Goal: Task Accomplishment & Management: Use online tool/utility

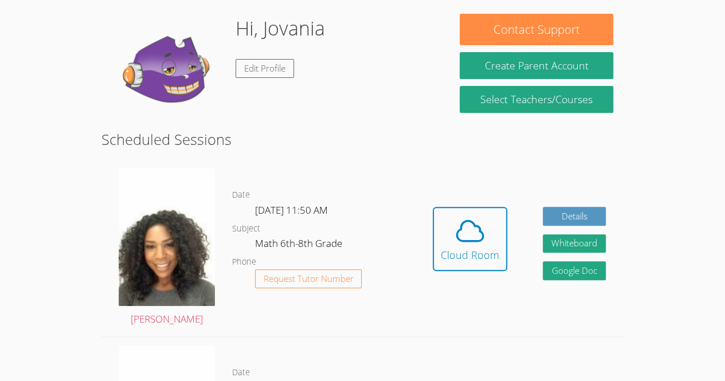
scroll to position [177, 0]
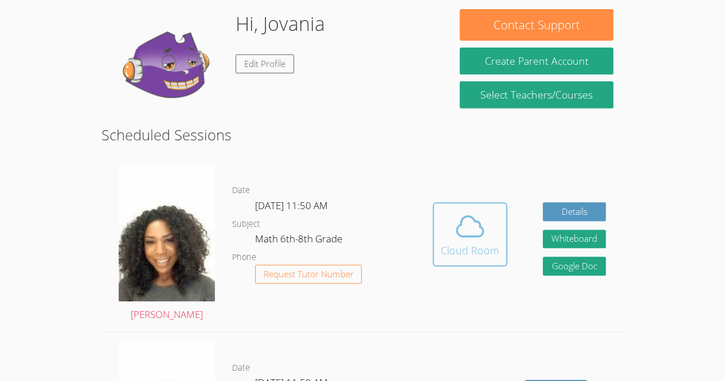
click at [468, 251] on div "Cloud Room" at bounding box center [470, 251] width 58 height 16
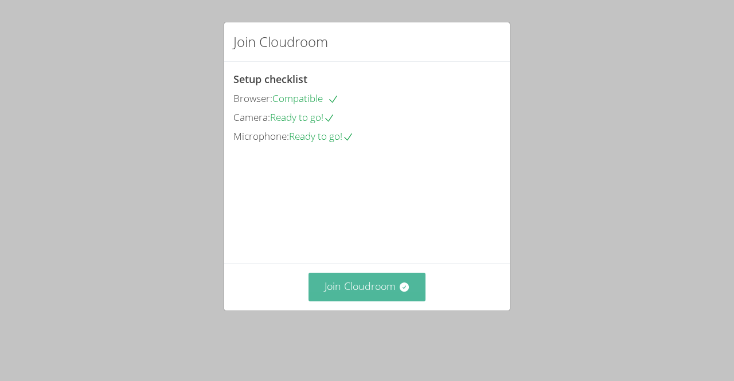
click at [357, 301] on button "Join Cloudroom" at bounding box center [368, 287] width 118 height 28
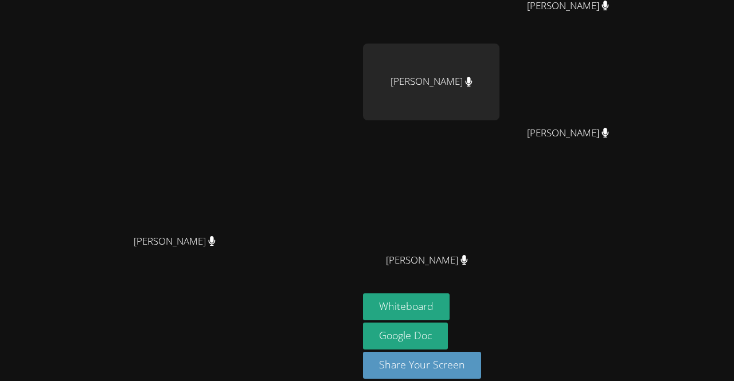
scroll to position [88, 0]
click at [450, 315] on button "Whiteboard" at bounding box center [406, 307] width 87 height 27
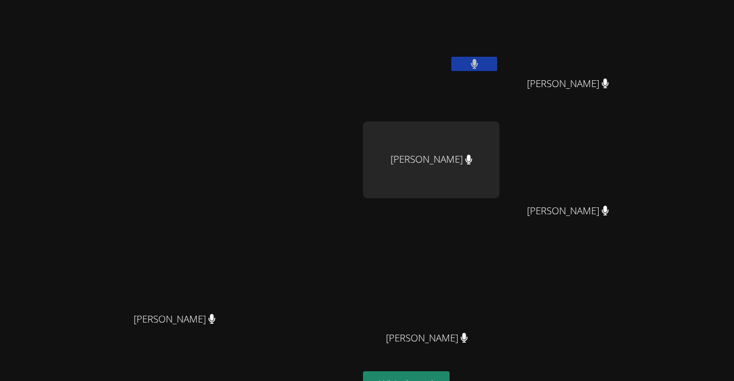
scroll to position [0, 0]
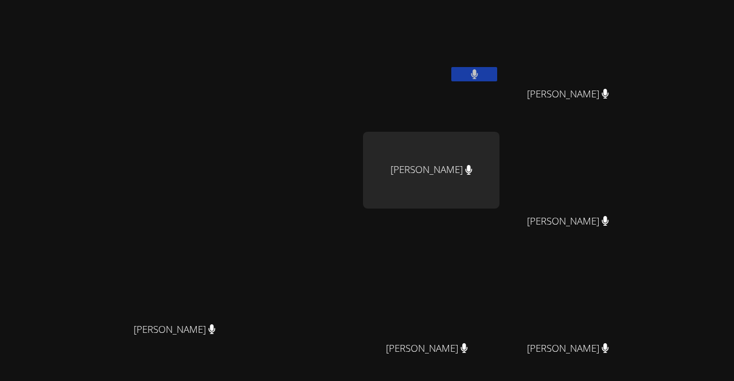
drag, startPoint x: 482, startPoint y: 120, endPoint x: 450, endPoint y: 41, distance: 85.6
click at [450, 41] on div "Jovania Doll" at bounding box center [431, 66] width 136 height 123
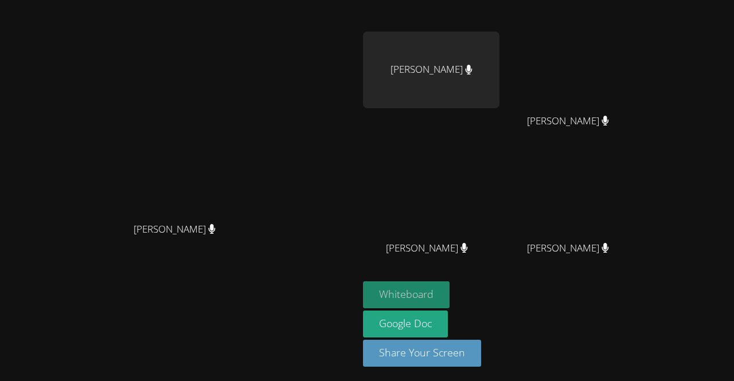
click at [450, 301] on button "Whiteboard" at bounding box center [406, 295] width 87 height 27
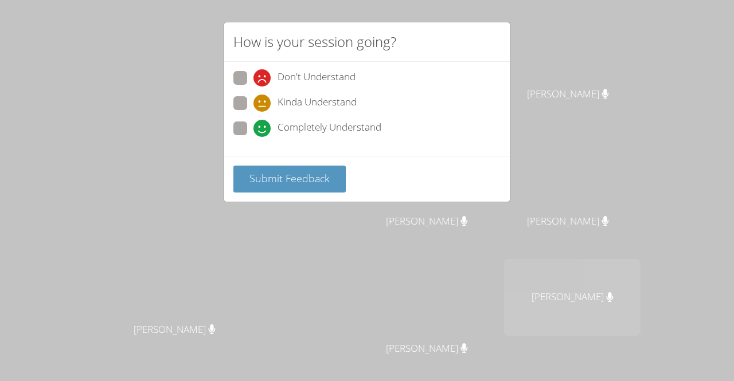
click at [253, 137] on span at bounding box center [253, 137] width 0 height 0
click at [253, 126] on input "Completely Understand" at bounding box center [258, 127] width 10 height 10
radio input "true"
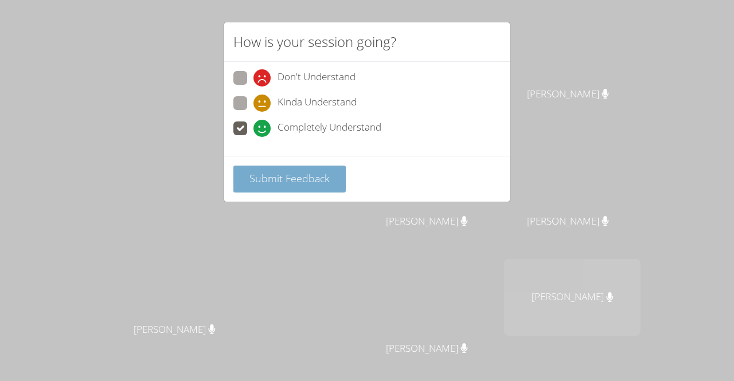
click at [273, 171] on span "Submit Feedback" at bounding box center [289, 178] width 80 height 14
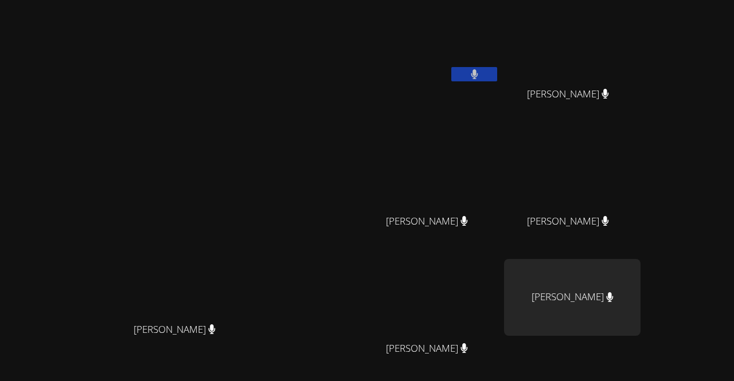
scroll to position [100, 0]
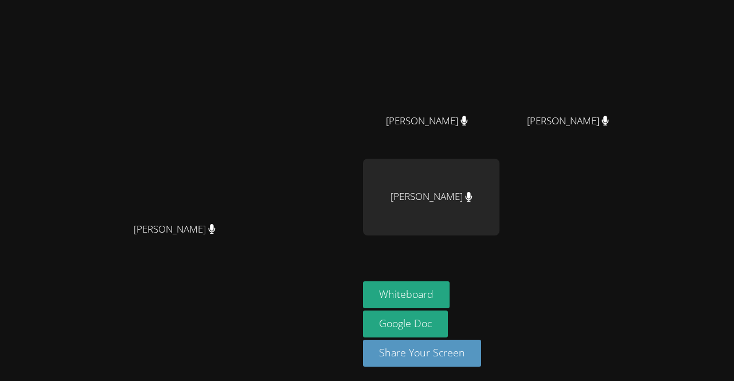
click at [266, 213] on video at bounding box center [179, 118] width 172 height 197
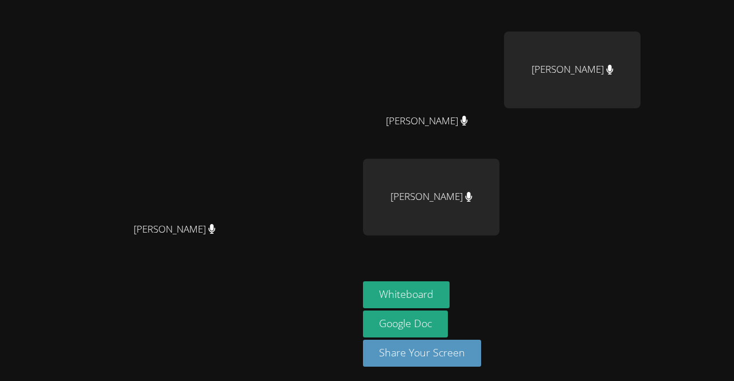
click at [506, 378] on aside "Jovania Doll Jovanie Doll Jovanie Doll Patrick Delva Patrick Delva Lehama Macen…" at bounding box center [501, 141] width 287 height 483
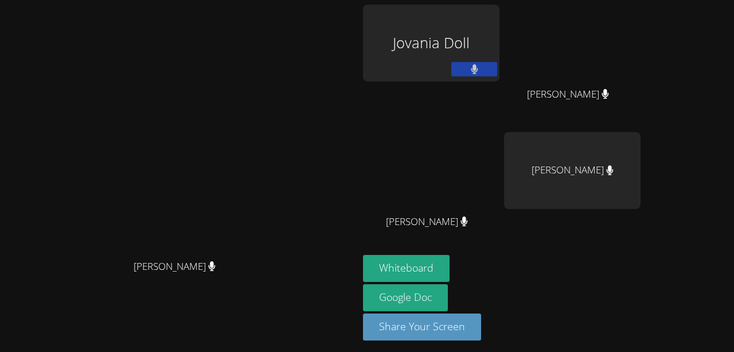
drag, startPoint x: 402, startPoint y: 21, endPoint x: 402, endPoint y: -9, distance: 29.8
click at [402, 0] on html "Michelle Dupin Michelle Dupin Jovania Doll Jovanie Doll Jovanie Doll Patrick De…" at bounding box center [367, 176] width 734 height 352
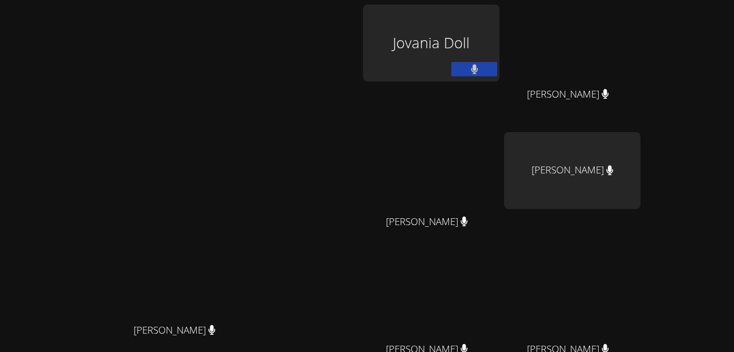
click at [243, 76] on div "Michelle Dupin Michelle Dupin" at bounding box center [179, 242] width 349 height 474
click at [317, 41] on div "Michelle Dupin Michelle Dupin" at bounding box center [179, 242] width 349 height 474
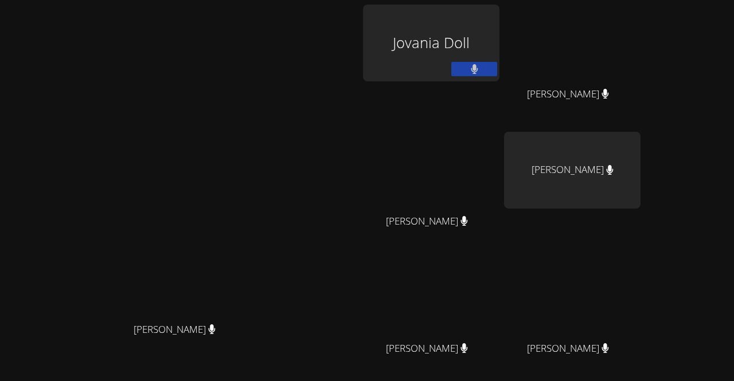
click at [354, 47] on div "Michelle Dupin Michelle Dupin" at bounding box center [179, 242] width 349 height 474
